Goal: Transaction & Acquisition: Register for event/course

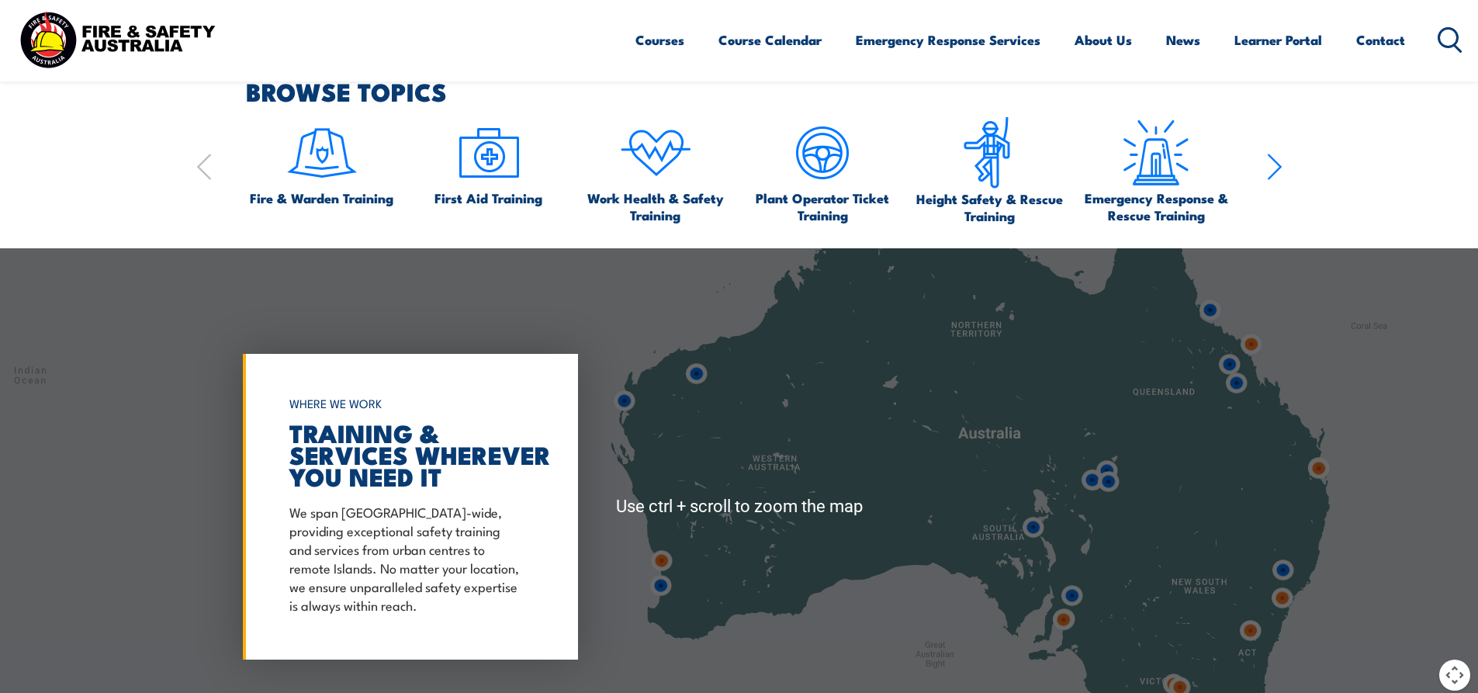
scroll to position [776, 0]
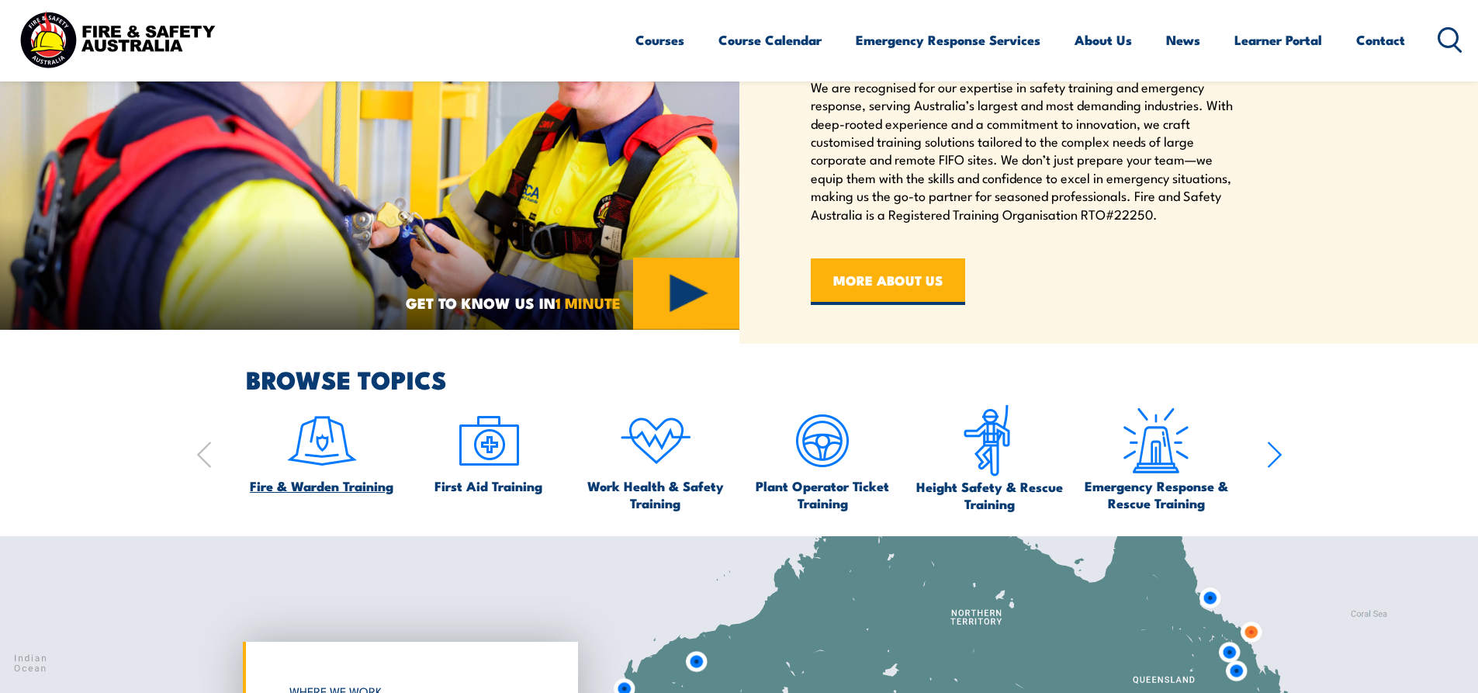
click at [340, 457] on img at bounding box center [322, 440] width 73 height 73
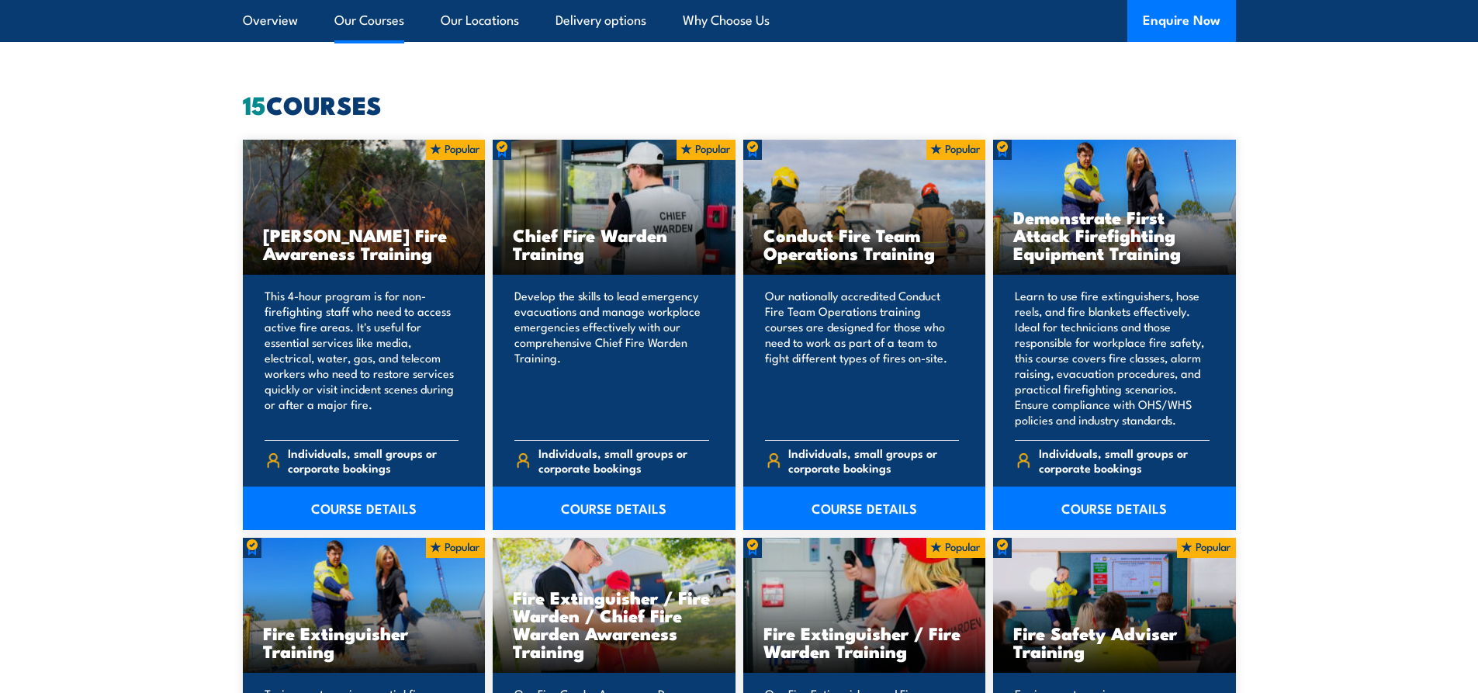
scroll to position [1241, 0]
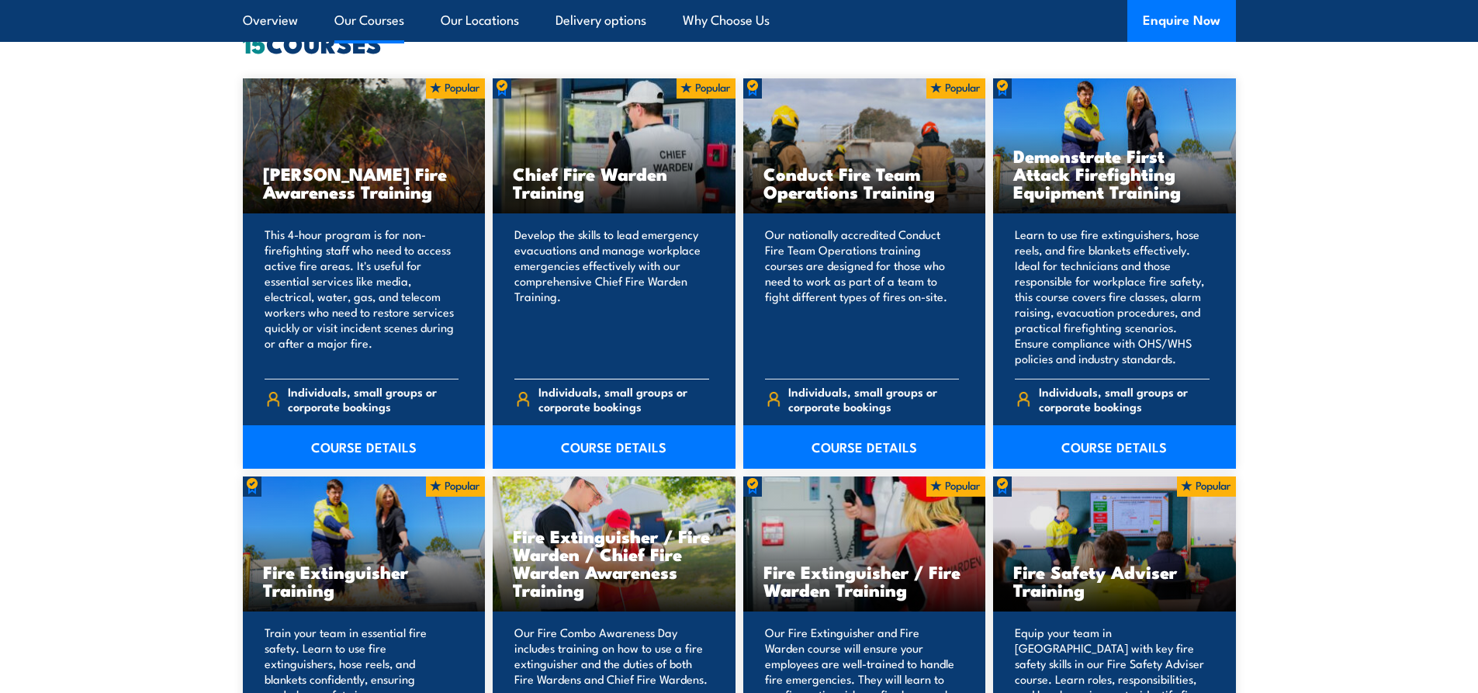
click at [651, 248] on p "Develop the skills to lead emergency evacuations and manage workplace emergenci…" at bounding box center [611, 297] width 195 height 140
click at [624, 433] on link "COURSE DETAILS" at bounding box center [614, 446] width 243 height 43
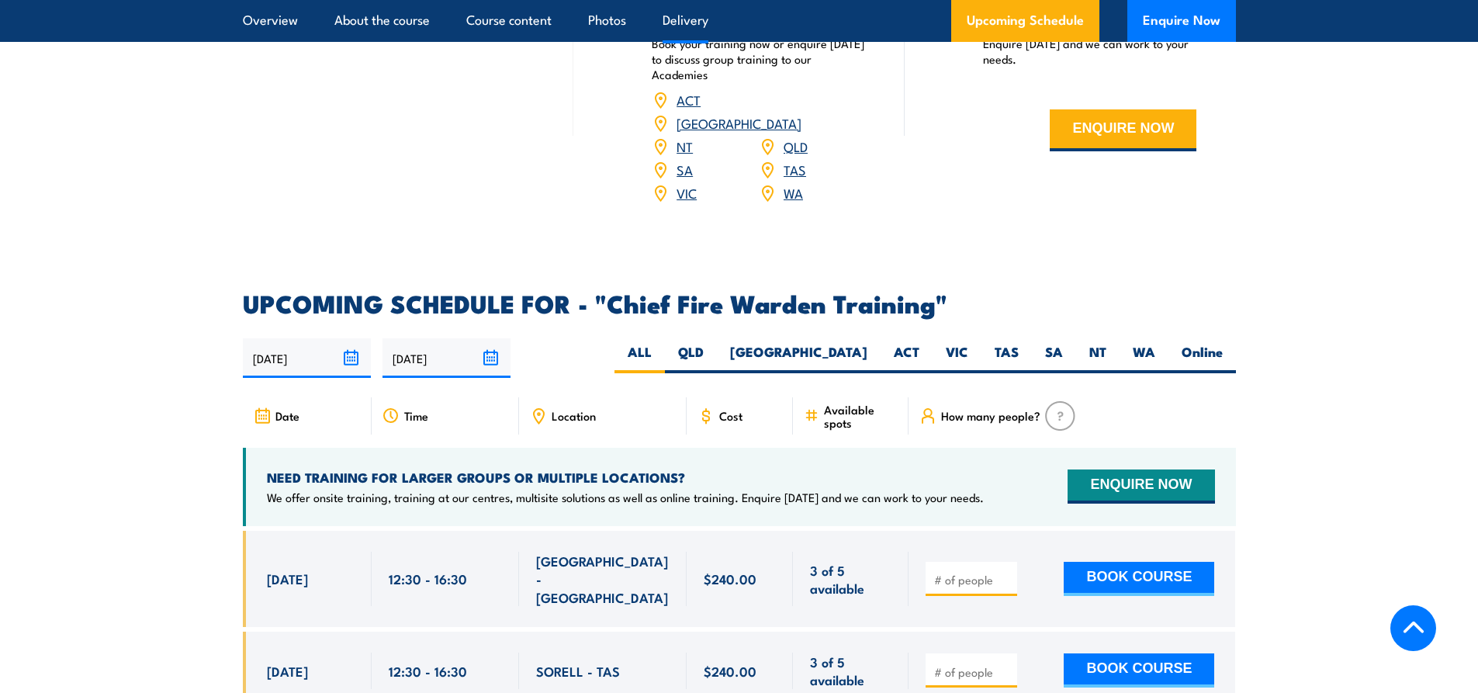
scroll to position [2483, 0]
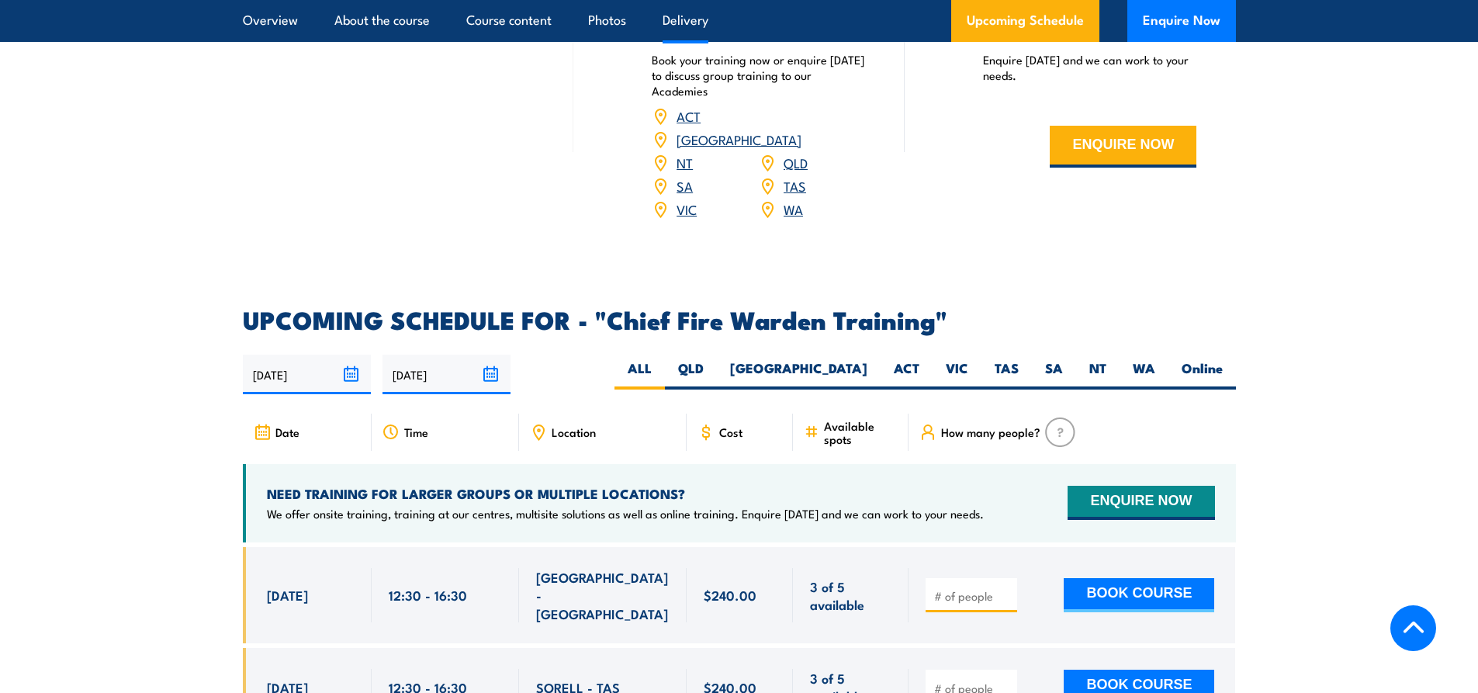
click at [802, 153] on link "QLD" at bounding box center [796, 162] width 24 height 19
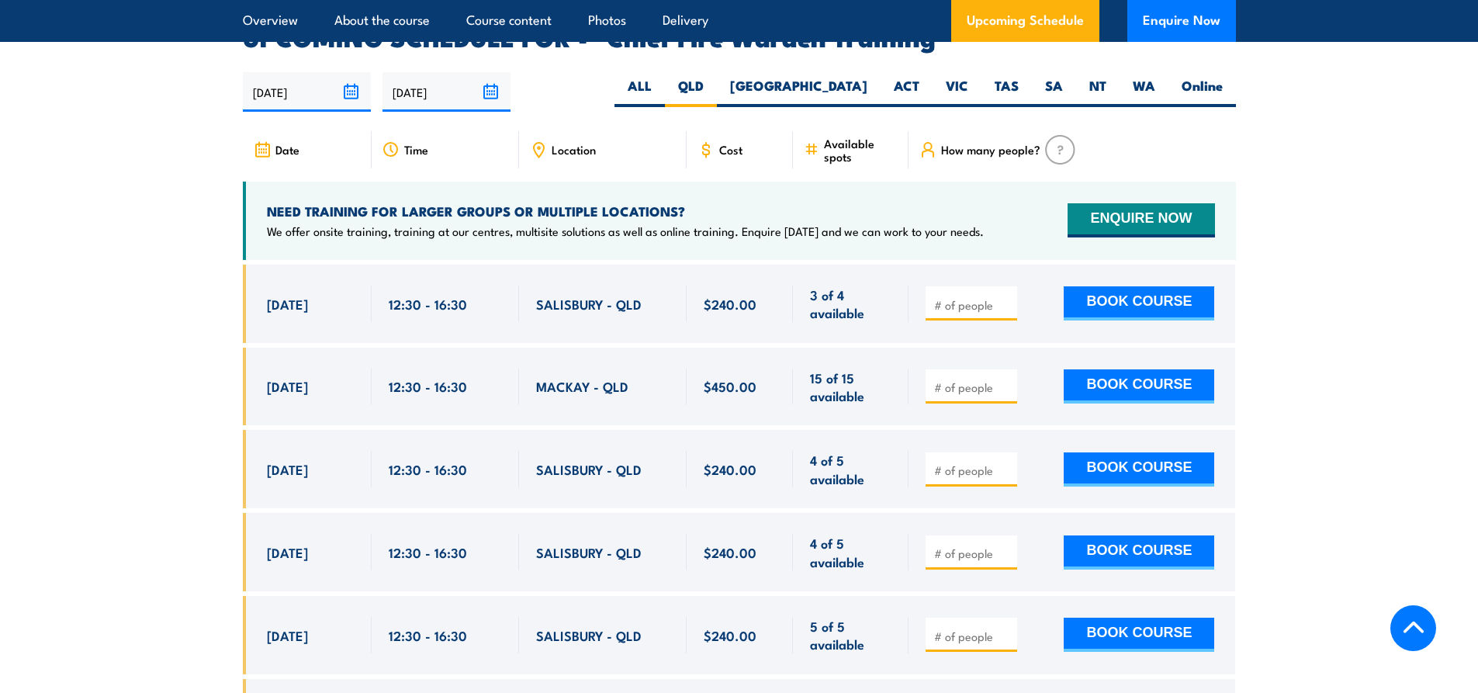
scroll to position [2768, 0]
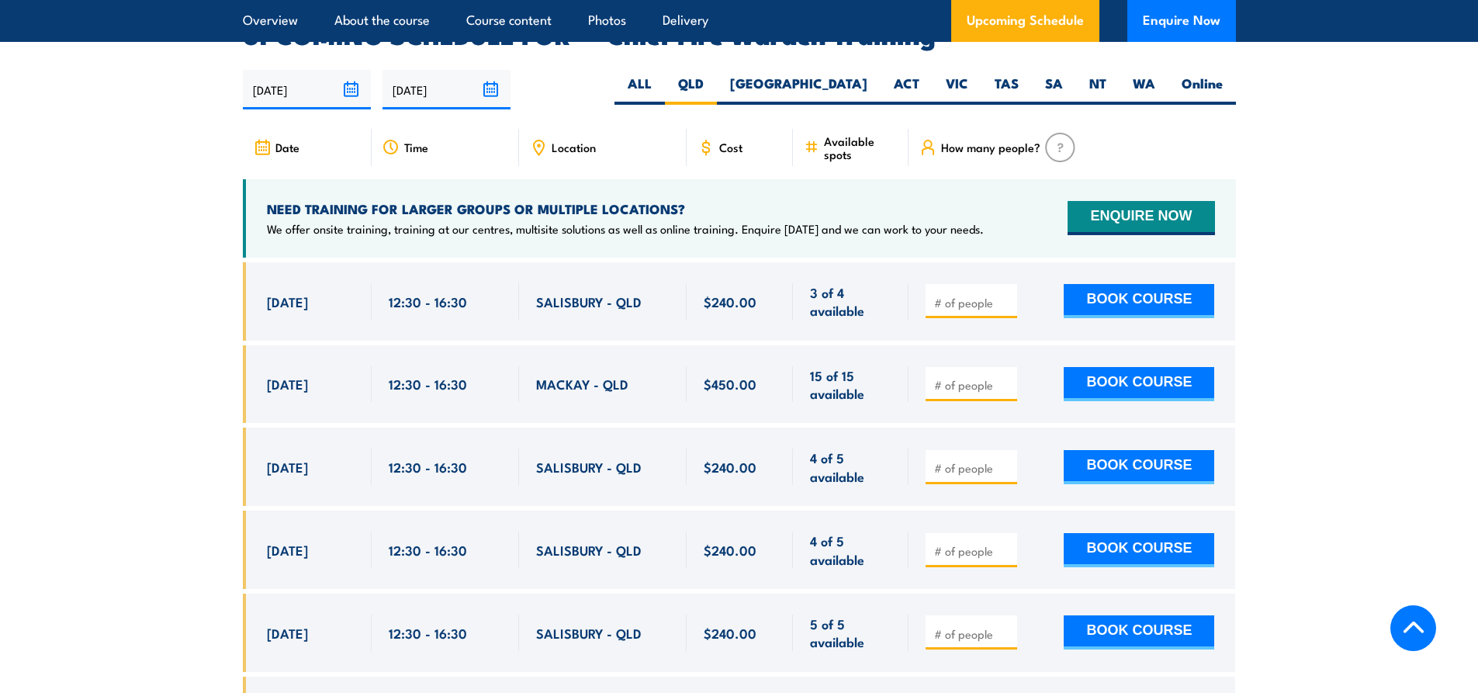
click at [957, 450] on div at bounding box center [972, 467] width 92 height 34
click at [963, 460] on input "number" at bounding box center [973, 468] width 78 height 16
type input "1"
click at [1177, 450] on button "BOOK COURSE" at bounding box center [1139, 467] width 151 height 34
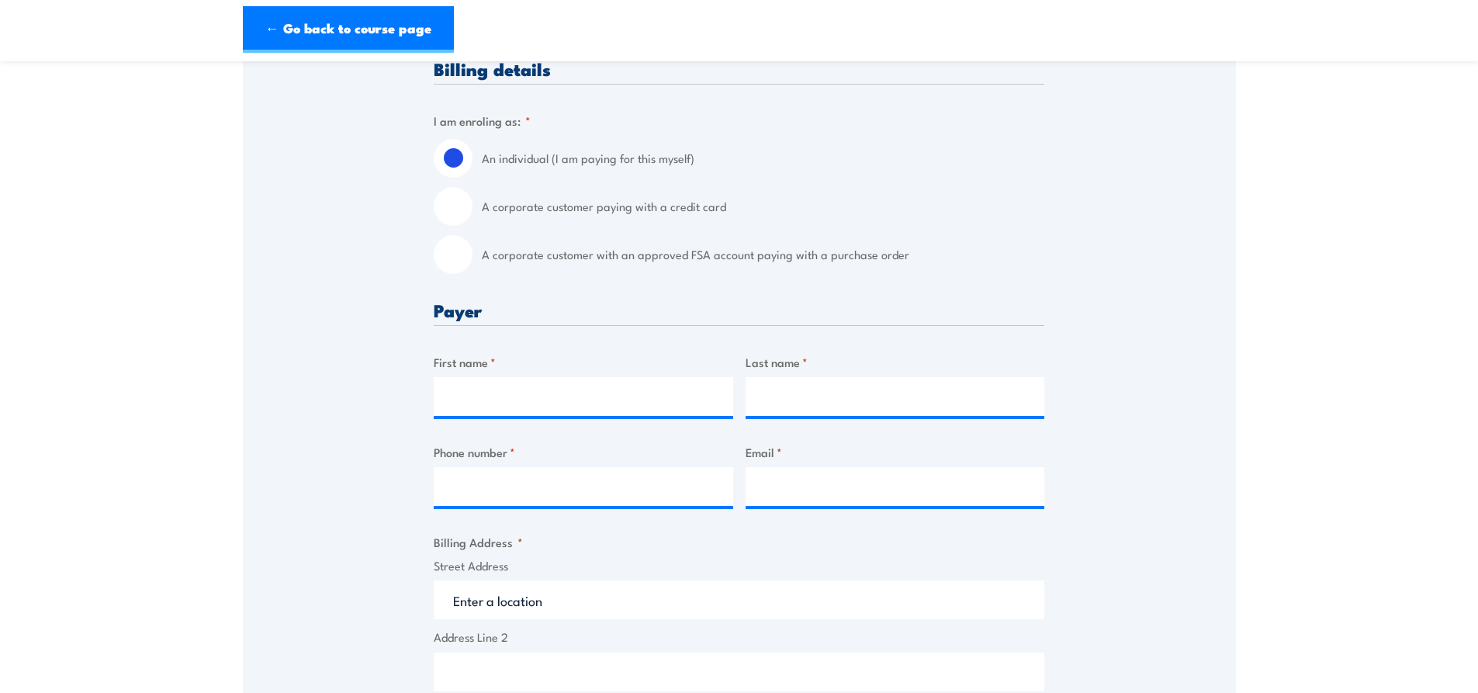
scroll to position [388, 0]
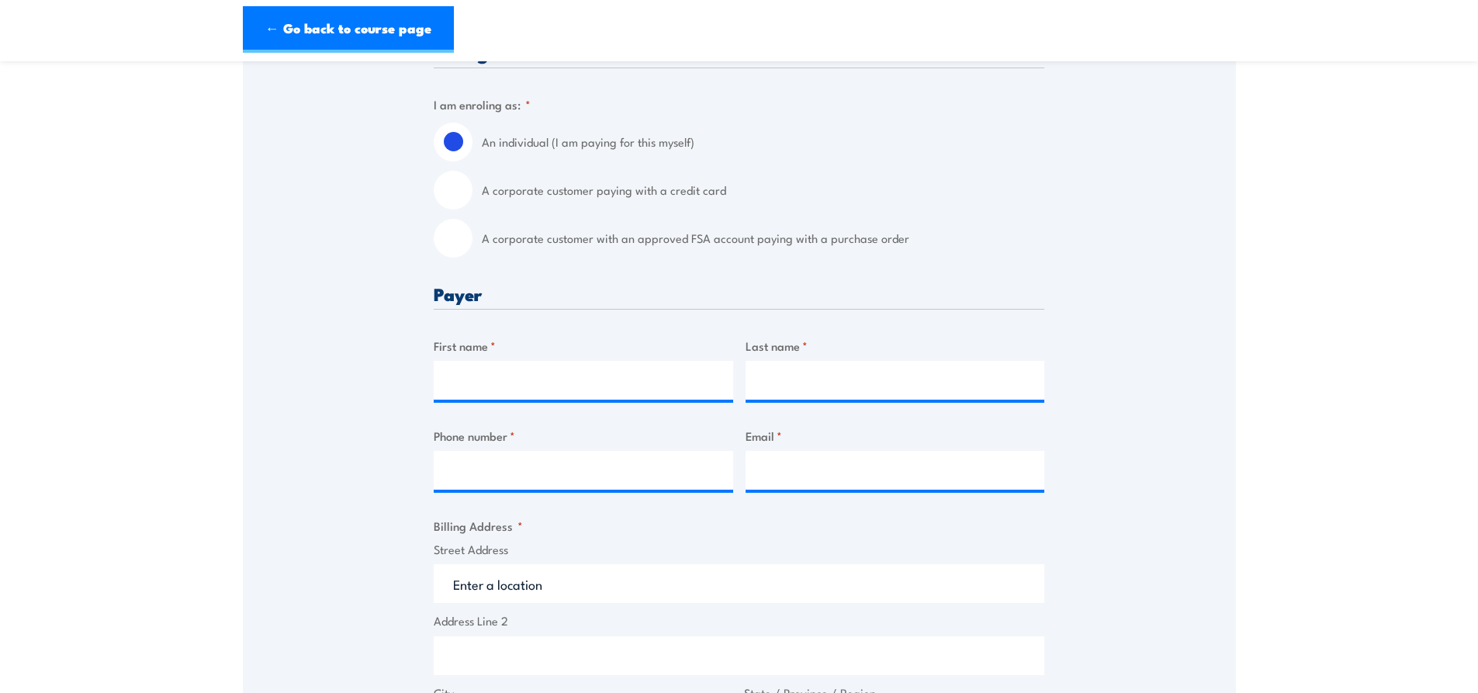
click at [477, 241] on div "A corporate customer with an approved FSA account paying with a purchase order" at bounding box center [739, 238] width 611 height 39
click at [453, 245] on input "A corporate customer with an approved FSA account paying with a purchase order" at bounding box center [453, 238] width 39 height 39
radio input "true"
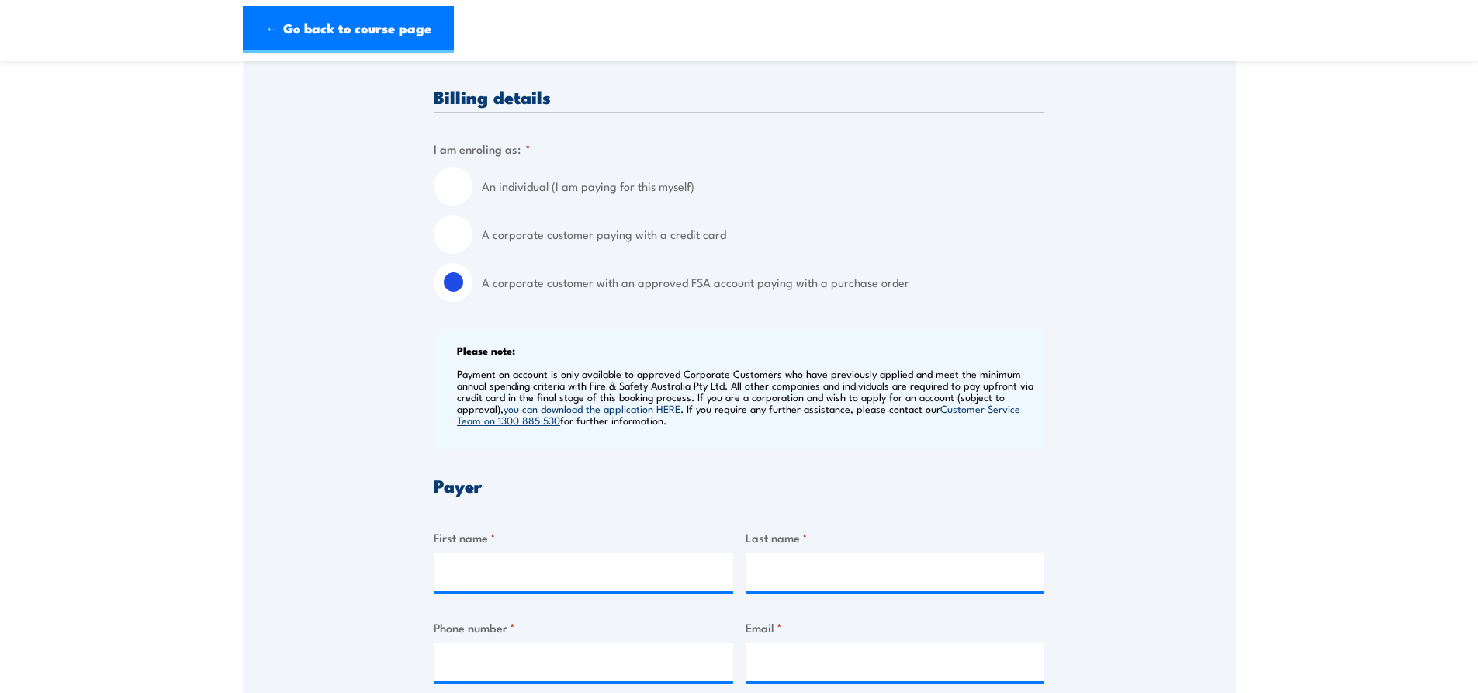
scroll to position [310, 0]
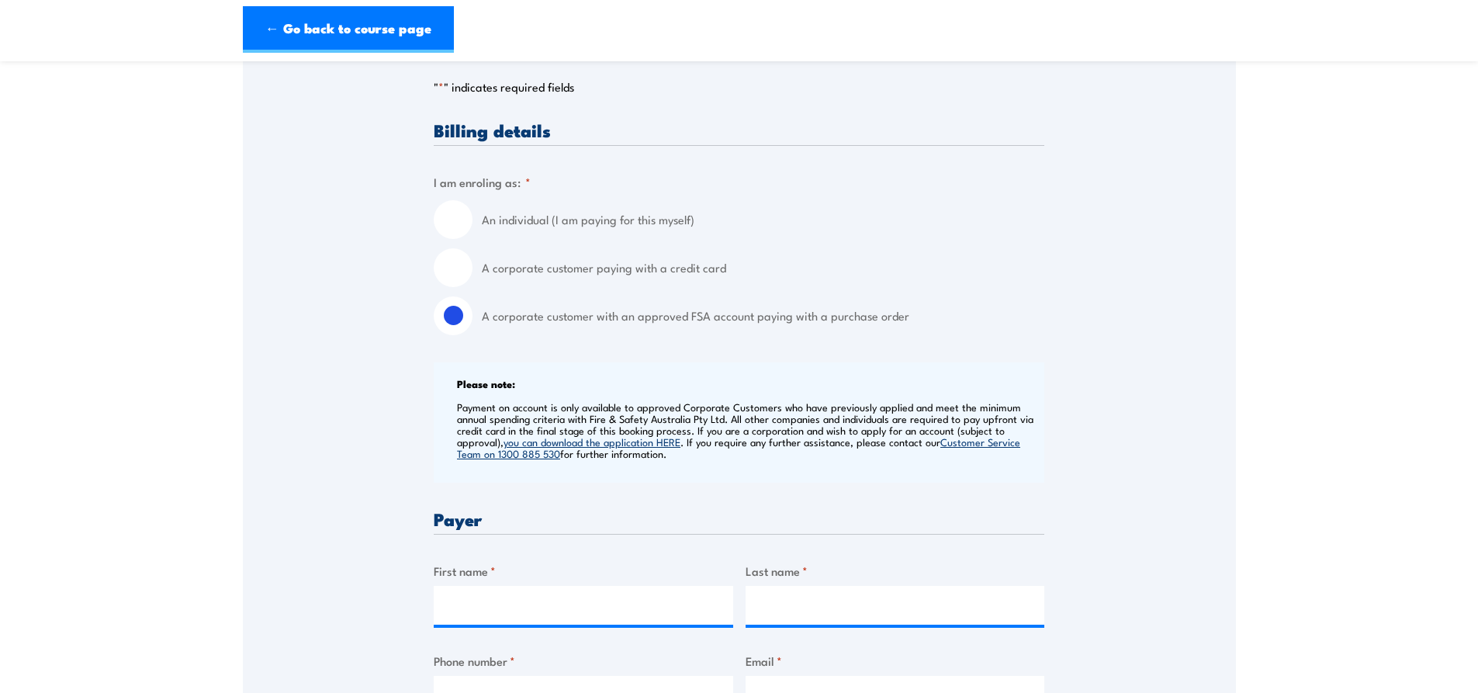
click at [448, 269] on input "A corporate customer paying with a credit card" at bounding box center [453, 267] width 39 height 39
radio input "true"
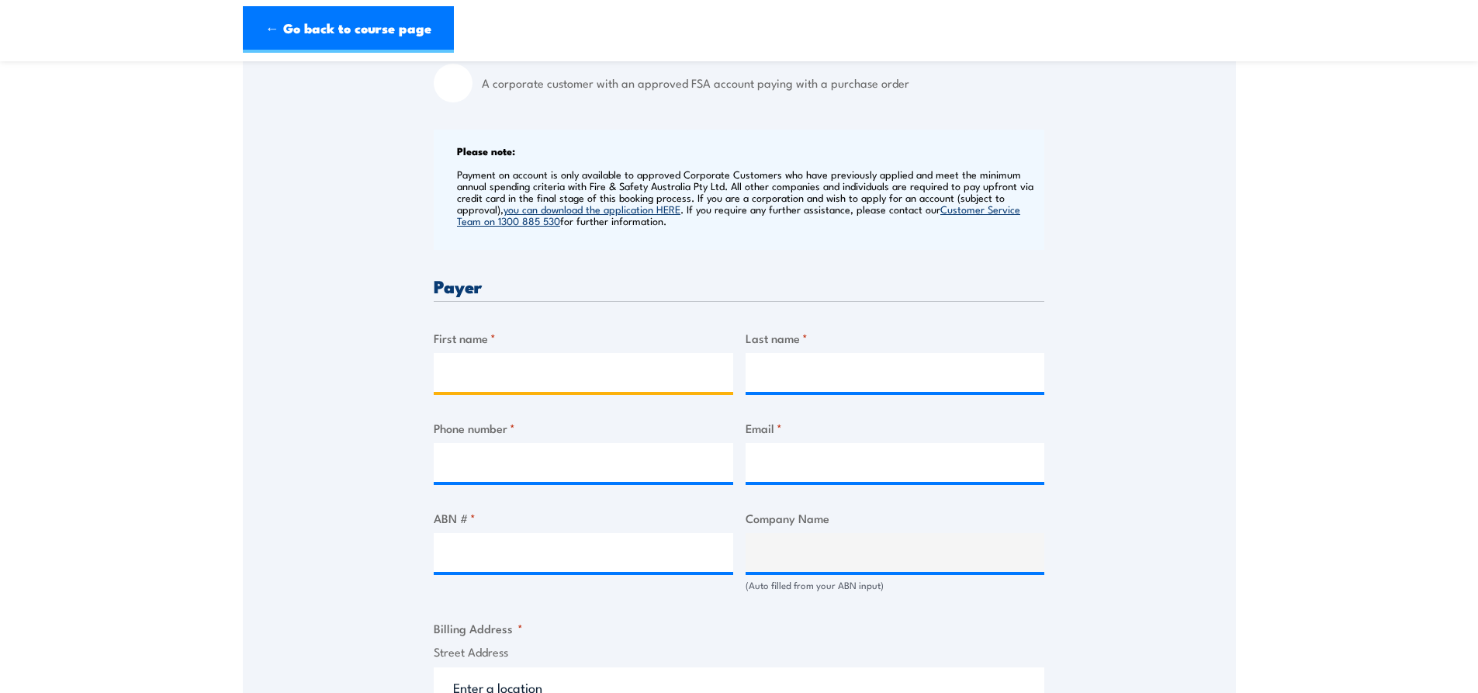
click at [570, 369] on input "First name *" at bounding box center [584, 372] width 300 height 39
type input "[PERSON_NAME]"
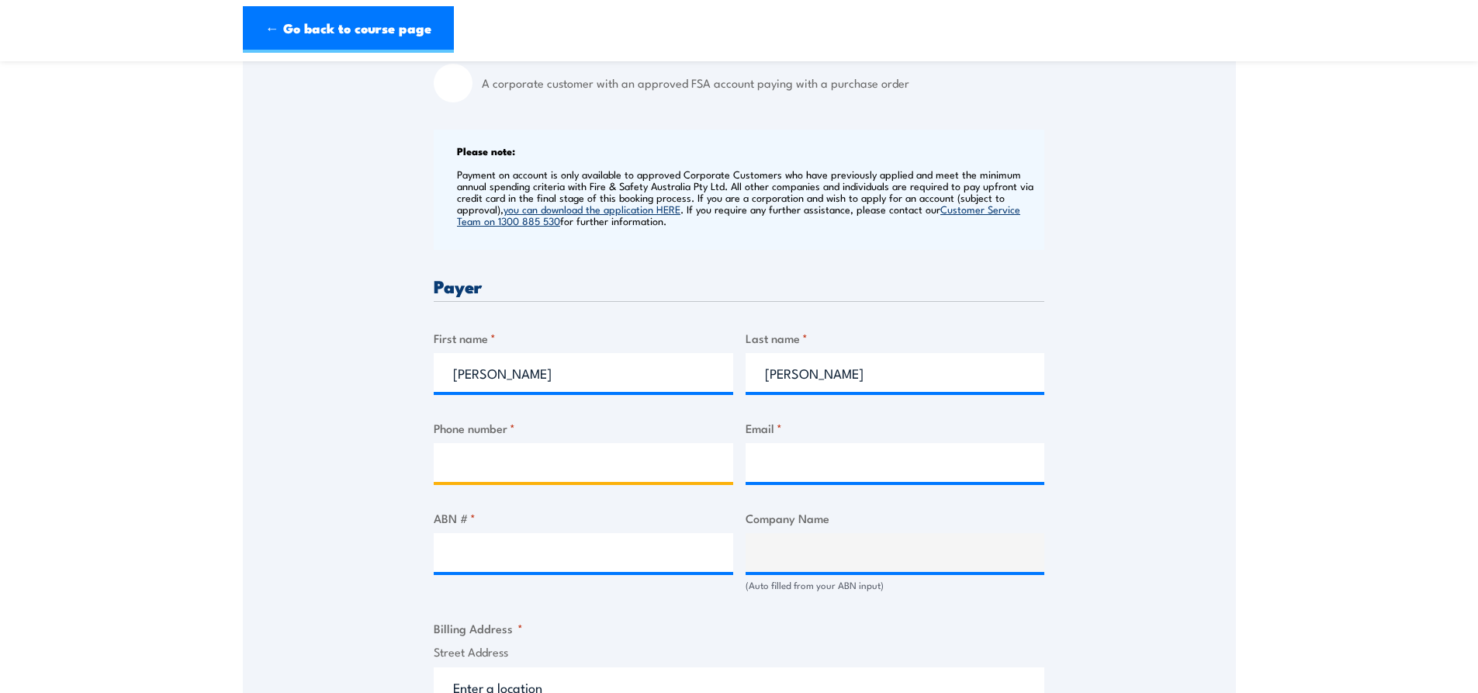
type input "0498460683"
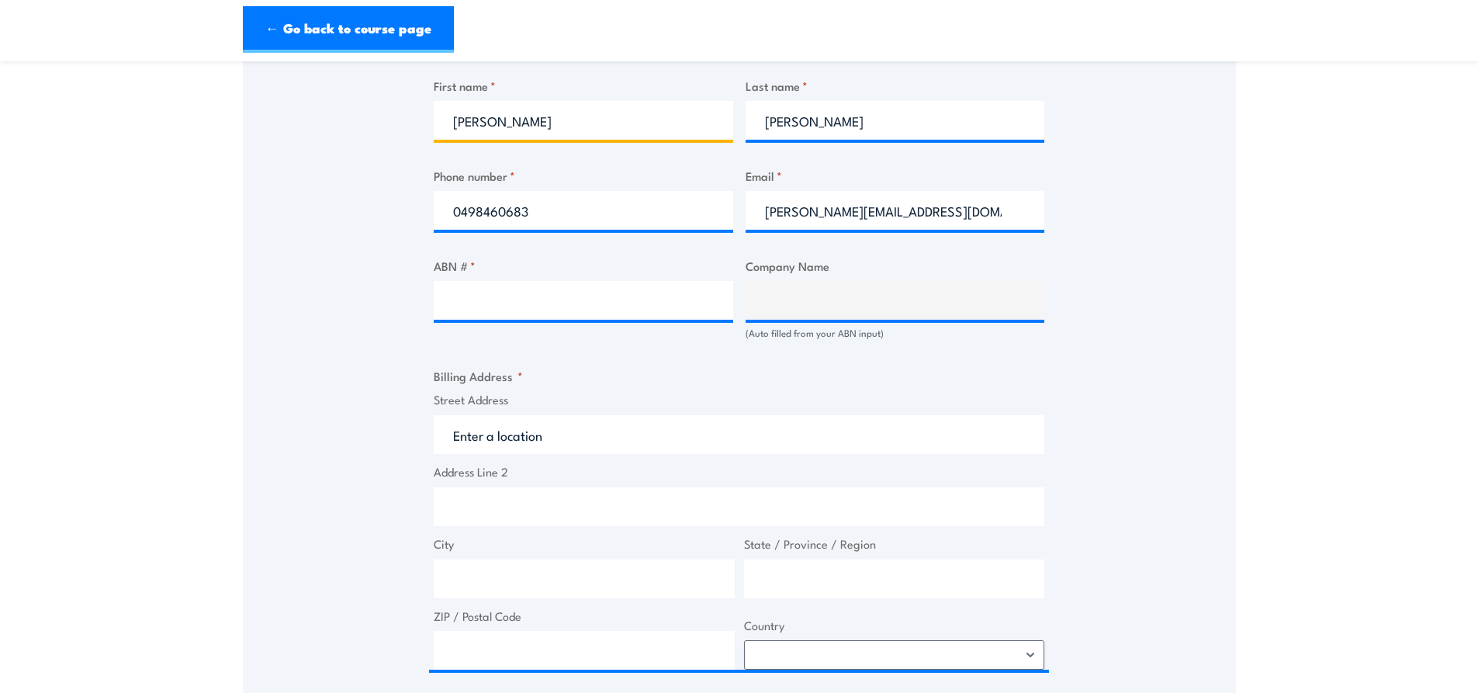
scroll to position [854, 0]
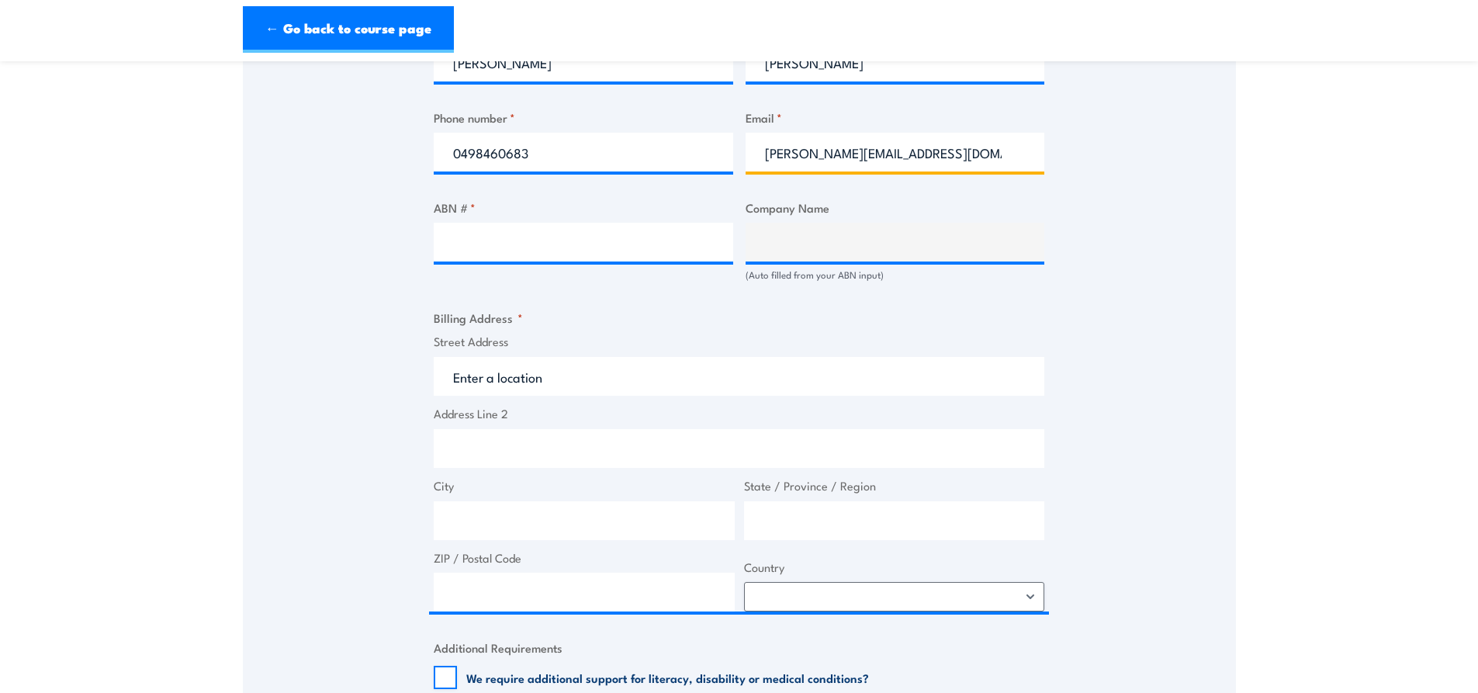
click at [982, 150] on input "[PERSON_NAME][EMAIL_ADDRESS][DOMAIN_NAME]" at bounding box center [896, 152] width 300 height 39
drag, startPoint x: 977, startPoint y: 153, endPoint x: 854, endPoint y: 156, distance: 123.4
click at [854, 156] on input "[PERSON_NAME][EMAIL_ADDRESS][DOMAIN_NAME]" at bounding box center [896, 152] width 300 height 39
type input "[PERSON_NAME][EMAIL_ADDRESS][PERSON_NAME][DOMAIN_NAME]"
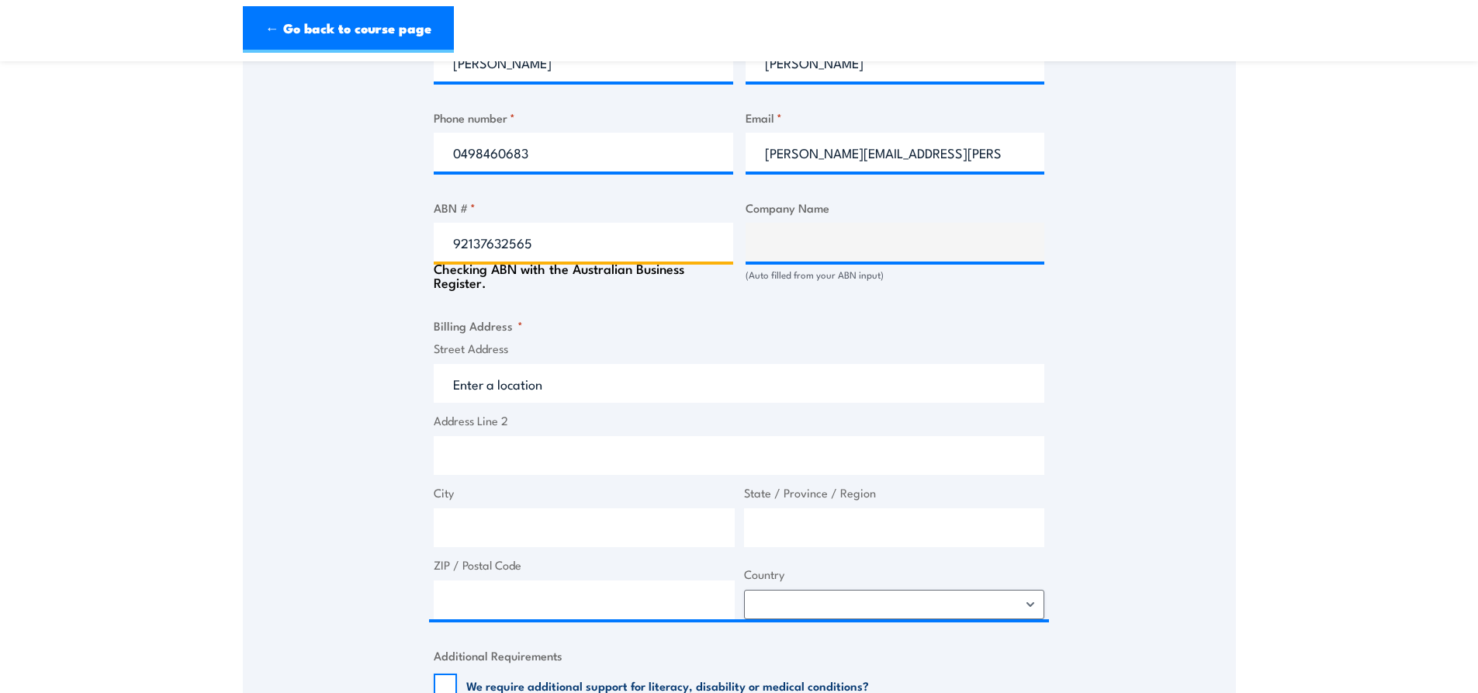
type input "92137632565"
type input "TRANSLATIONAL RESEARCH INSTITUTE PTY LTD"
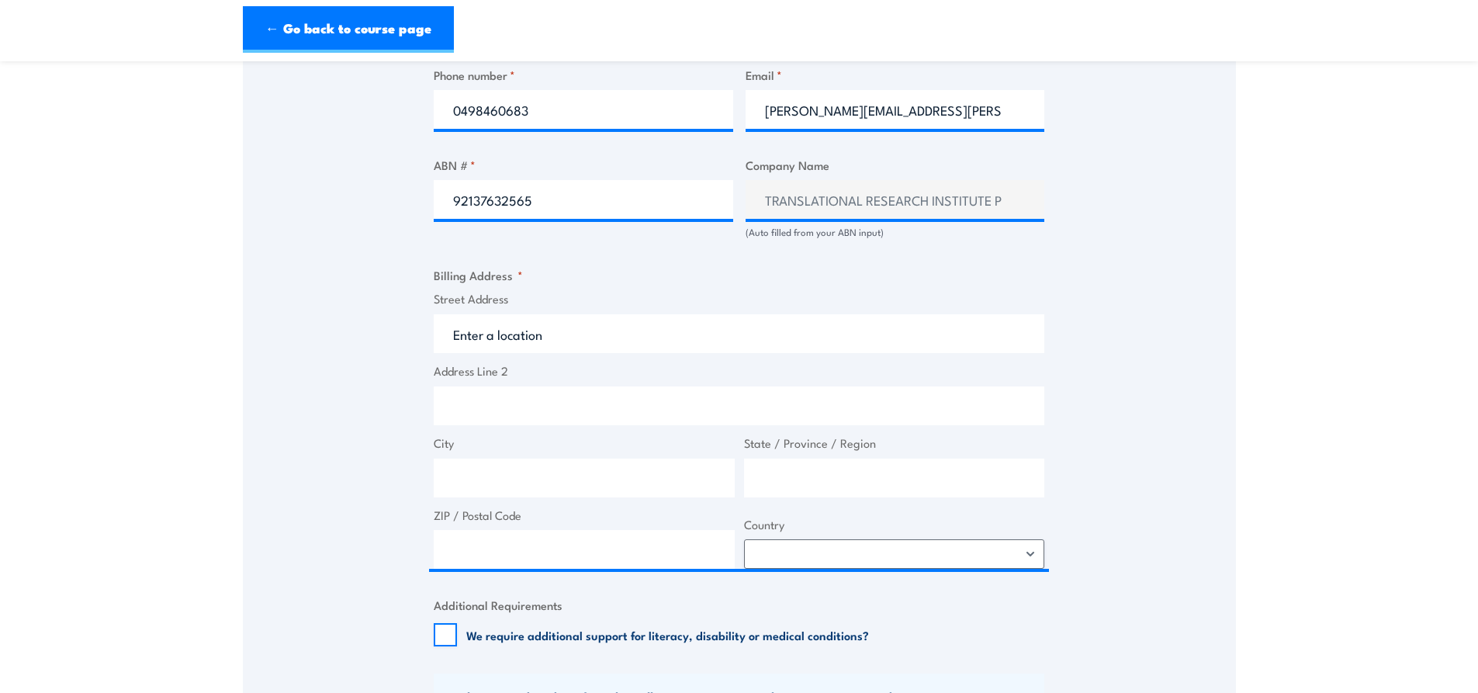
scroll to position [931, 0]
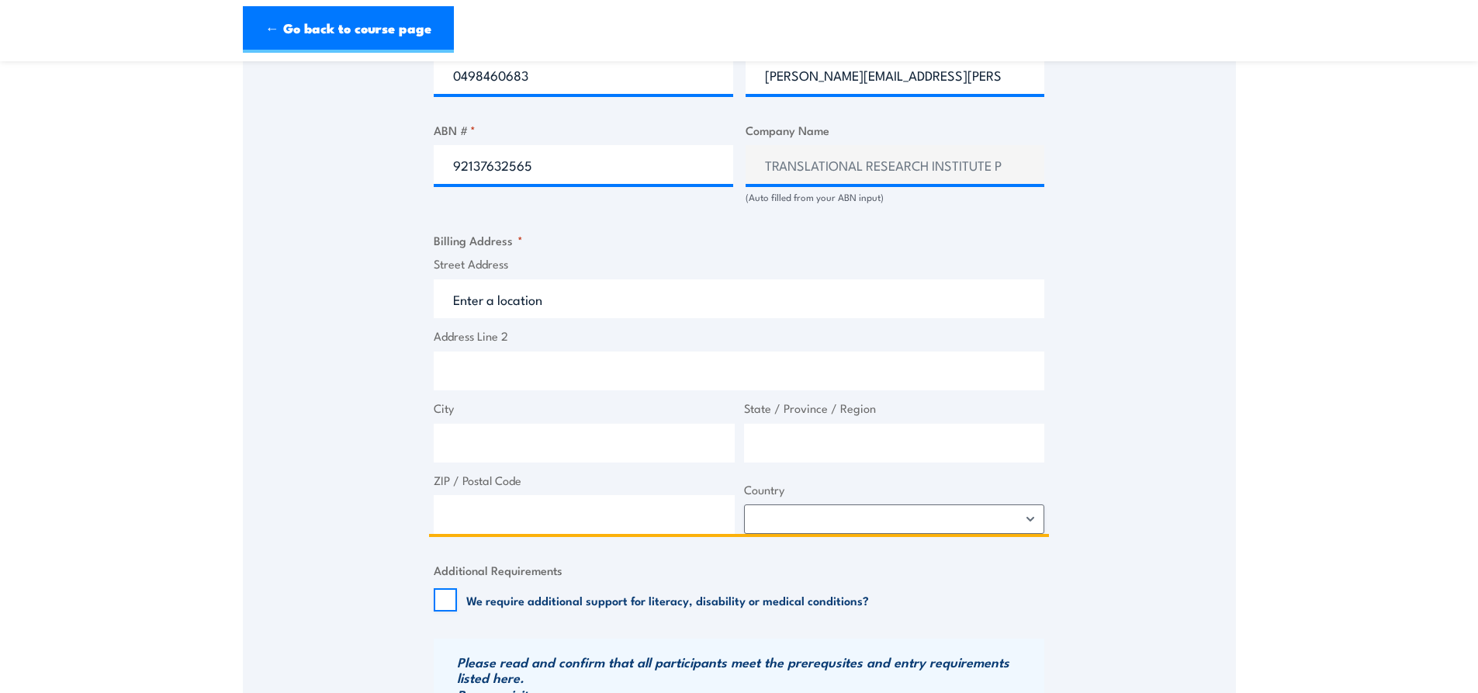
click at [613, 305] on input "Street Address" at bounding box center [739, 298] width 611 height 39
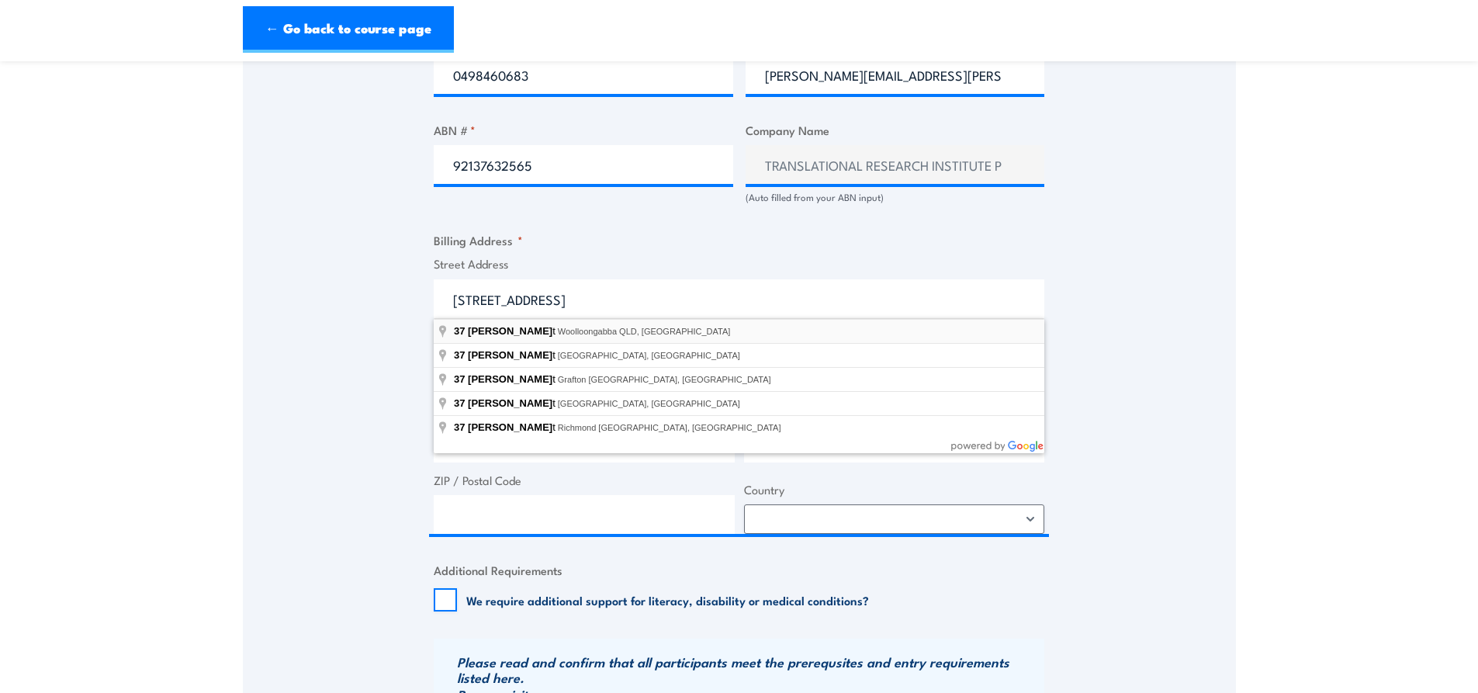
type input "[STREET_ADDRESS]"
type input "Woolloongabba"
type input "[GEOGRAPHIC_DATA]"
type input "4102"
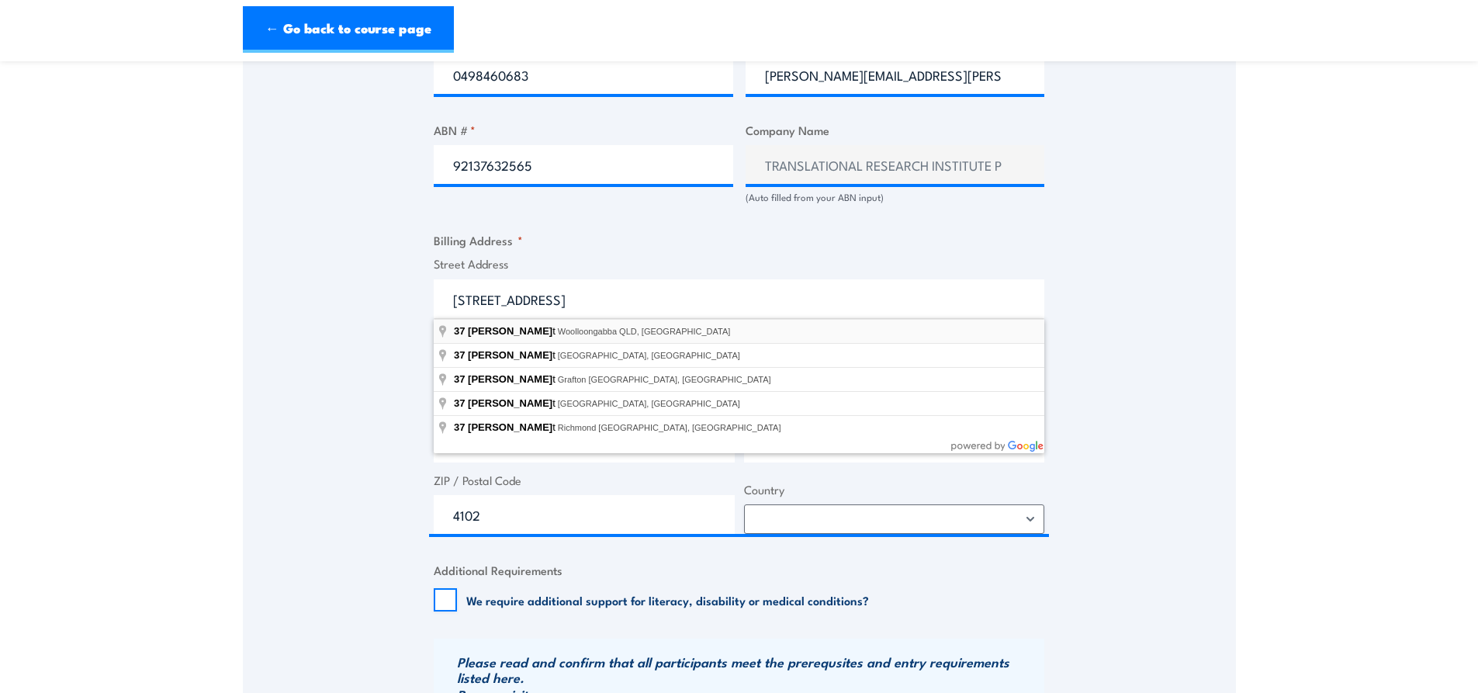
select select "[GEOGRAPHIC_DATA]"
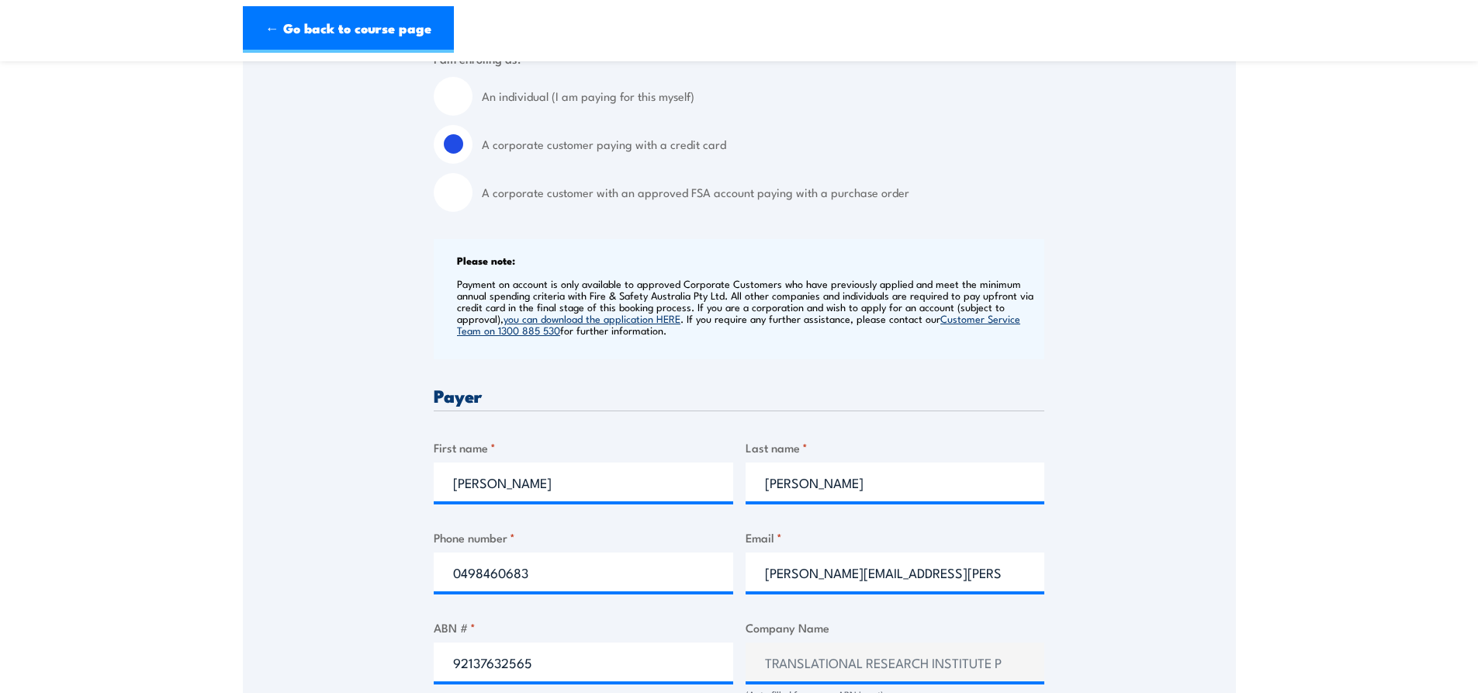
scroll to position [0, 0]
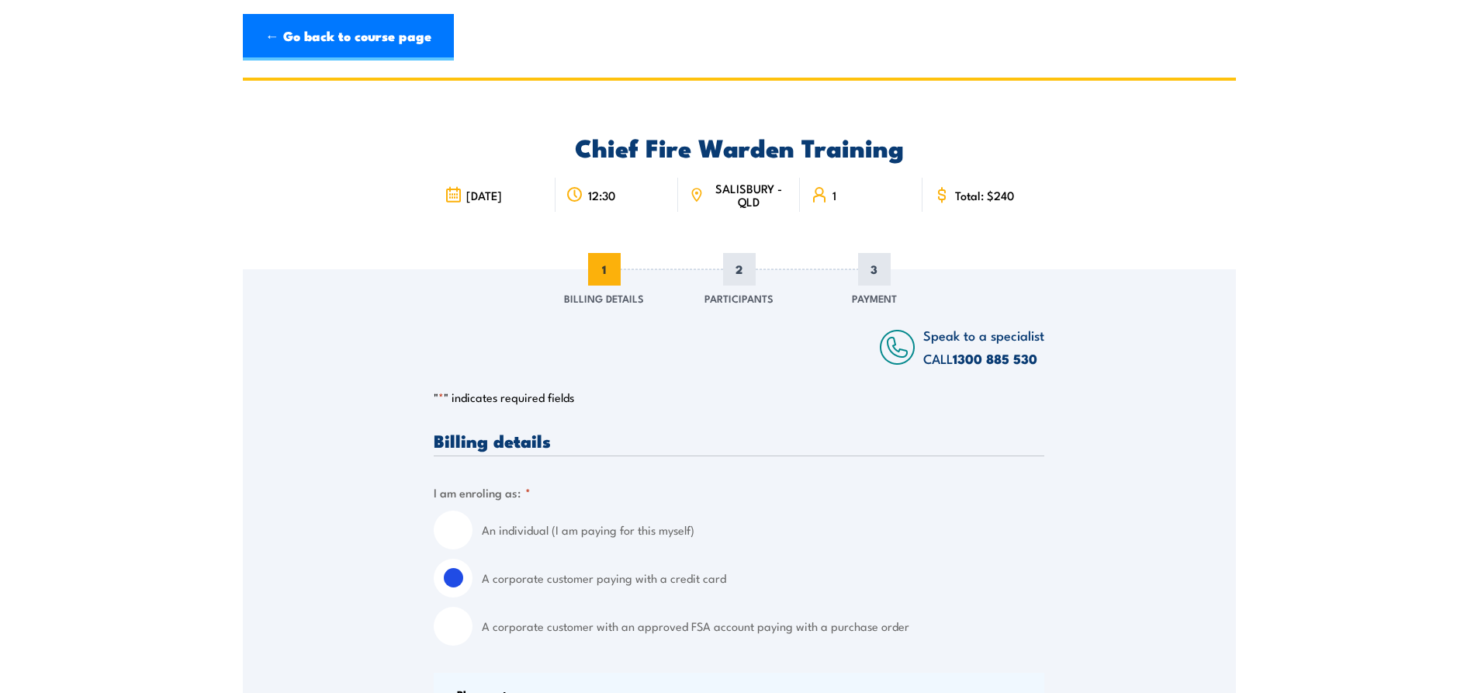
click at [509, 620] on label "A corporate customer with an approved FSA account paying with a purchase order" at bounding box center [763, 626] width 563 height 39
click at [473, 620] on input "A corporate customer with an approved FSA account paying with a purchase order" at bounding box center [453, 626] width 39 height 39
radio input "true"
